Goal: Obtain resource: Download file/media

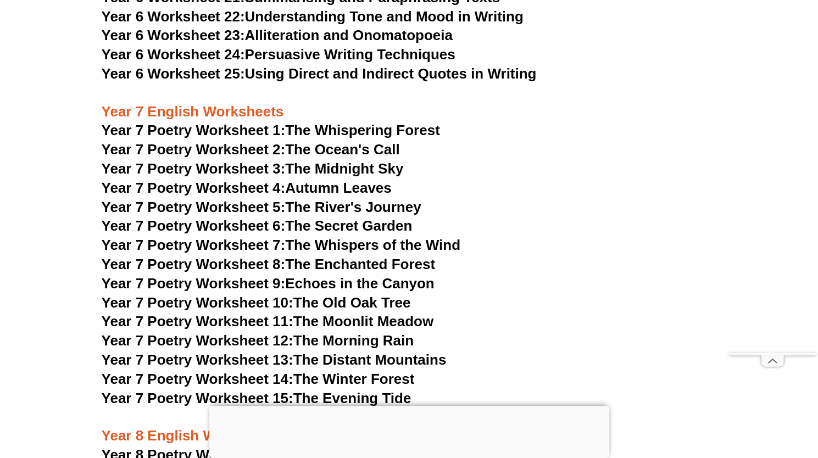
click at [230, 141] on span "Year 7 Poetry Worksheet 2:" at bounding box center [194, 149] width 184 height 16
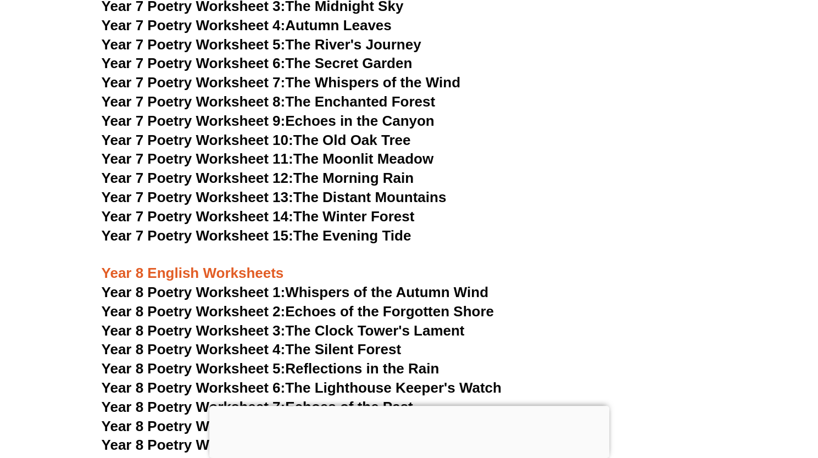
scroll to position [6905, 0]
click at [249, 169] on span "Year 7 Poetry Worksheet 12:" at bounding box center [198, 177] width 192 height 16
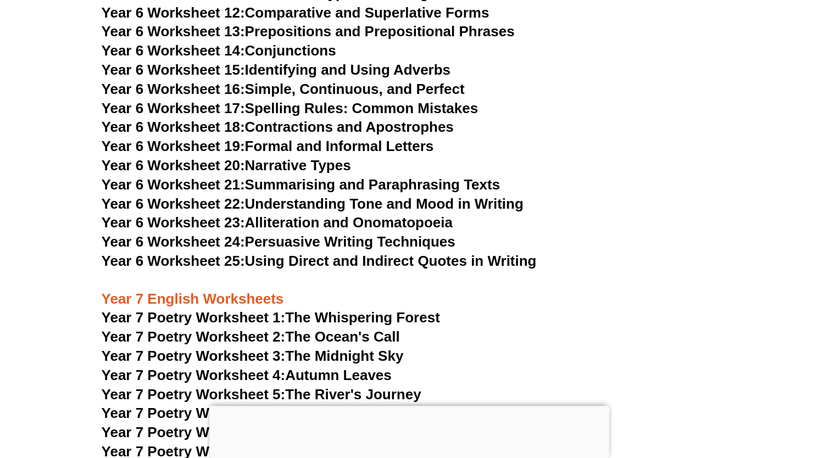
scroll to position [6741, 0]
